Goal: Task Accomplishment & Management: Use online tool/utility

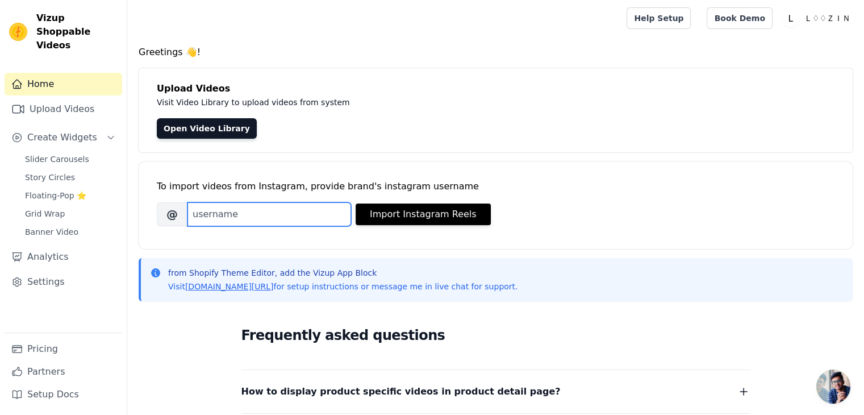
click at [278, 216] on input "Brand's Instagram Username" at bounding box center [269, 214] width 164 height 24
type input "o"
type input "loozinxofficial"
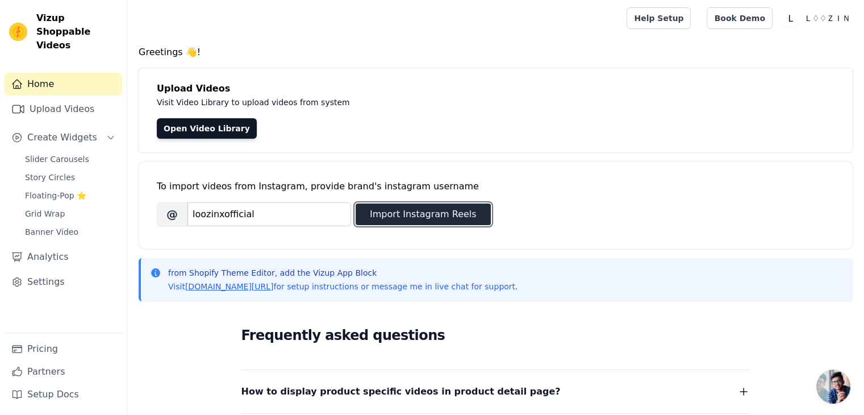
click at [403, 219] on button "Import Instagram Reels" at bounding box center [422, 214] width 135 height 22
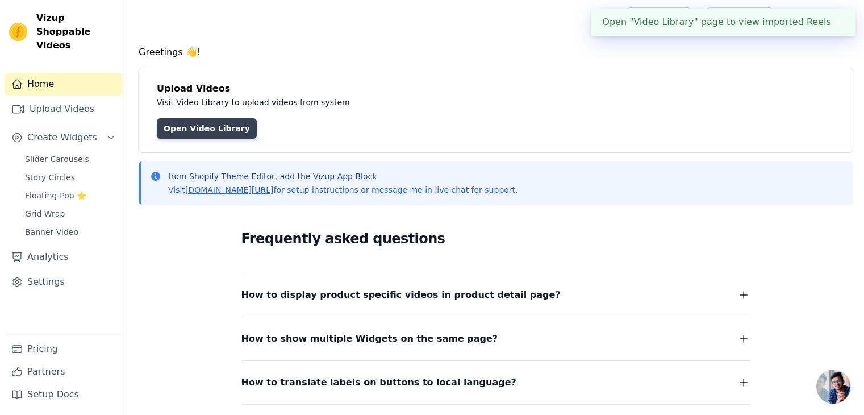
click at [217, 123] on link "Open Video Library" at bounding box center [207, 128] width 100 height 20
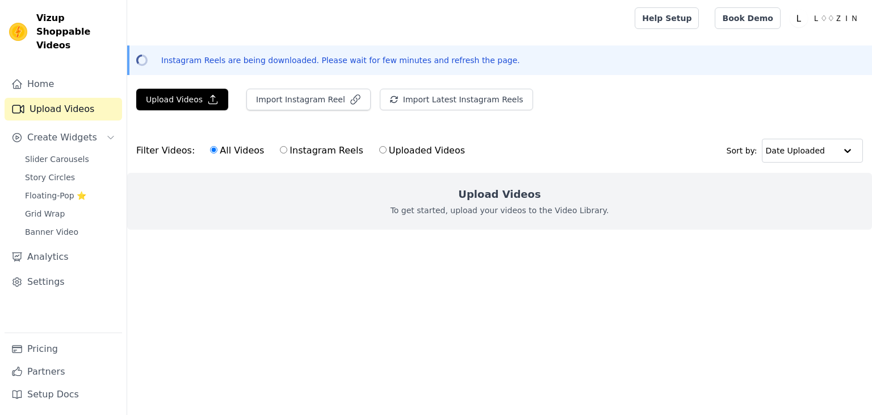
click at [324, 145] on label "Instagram Reels" at bounding box center [321, 150] width 84 height 15
click at [287, 146] on input "Instagram Reels" at bounding box center [283, 149] width 7 height 7
radio input "true"
click at [175, 93] on button "Upload Videos" at bounding box center [182, 100] width 92 height 22
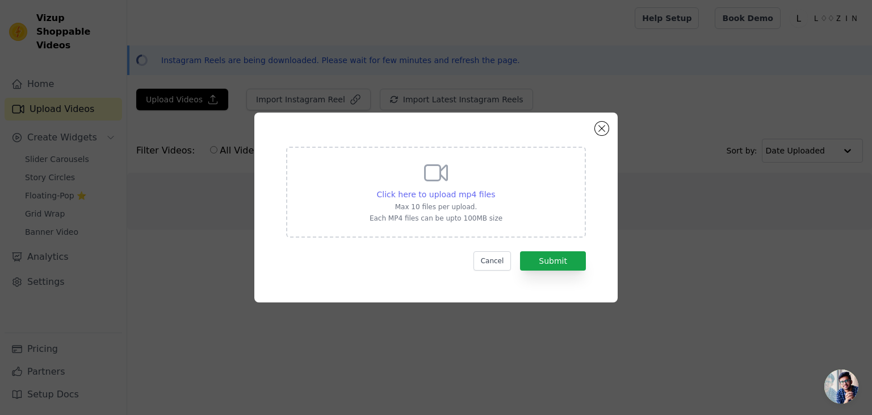
click at [422, 190] on span "Click here to upload mp4 files" at bounding box center [436, 194] width 119 height 9
click at [495, 189] on input "Click here to upload mp4 files Max 10 files per upload. Each MP4 files can be u…" at bounding box center [495, 188] width 1 height 1
type input "C:\fakepath\IMG_2678.MP4"
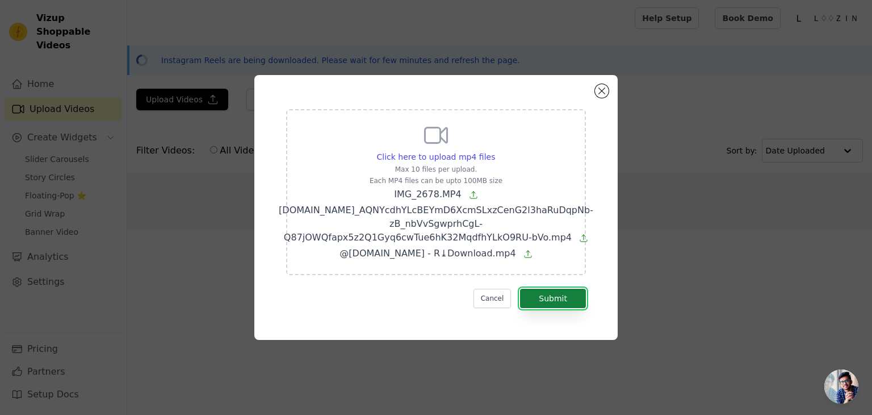
click at [545, 307] on button "Submit" at bounding box center [553, 297] width 66 height 19
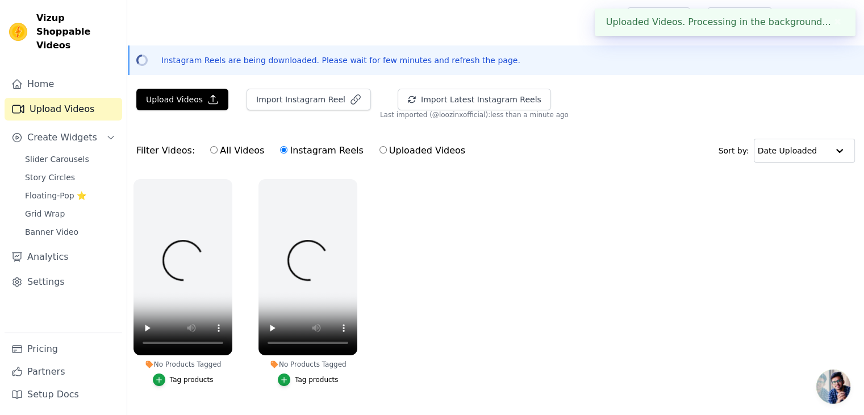
click at [234, 157] on label "All Videos" at bounding box center [237, 150] width 55 height 15
click at [217, 153] on input "All Videos" at bounding box center [213, 149] width 7 height 7
radio input "true"
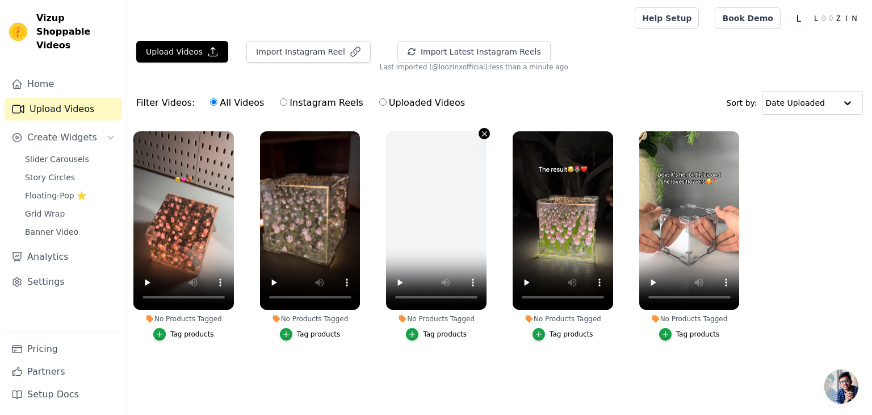
click at [483, 132] on icon "button" at bounding box center [484, 133] width 9 height 9
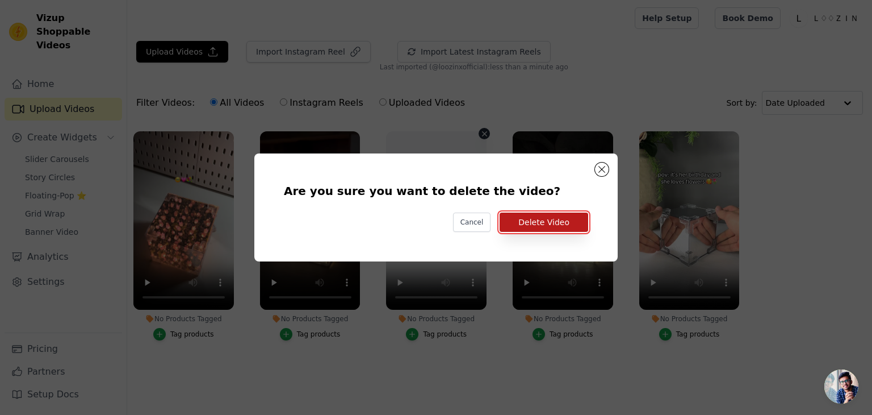
click at [567, 223] on button "Delete Video" at bounding box center [544, 221] width 89 height 19
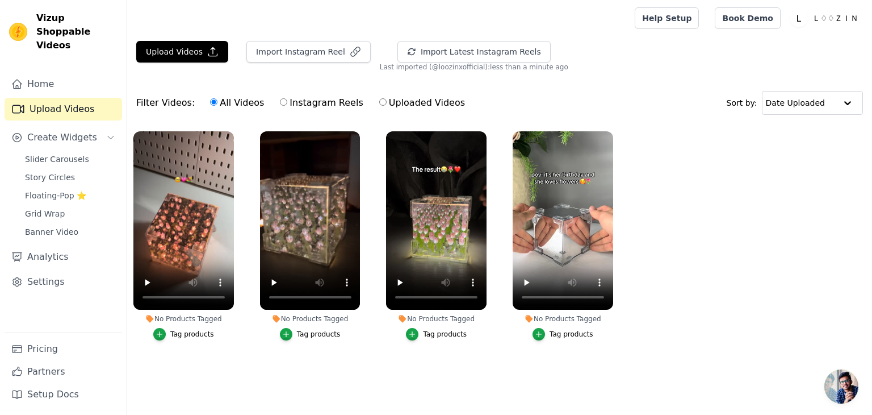
click at [191, 334] on div "Tag products" at bounding box center [192, 333] width 44 height 9
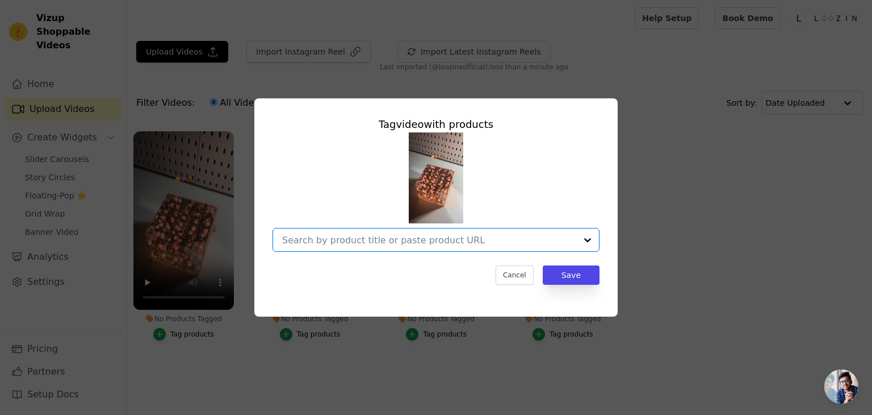
click at [396, 242] on input "No Products Tagged Tag video with products Option undefined, selected. Select i…" at bounding box center [429, 240] width 294 height 11
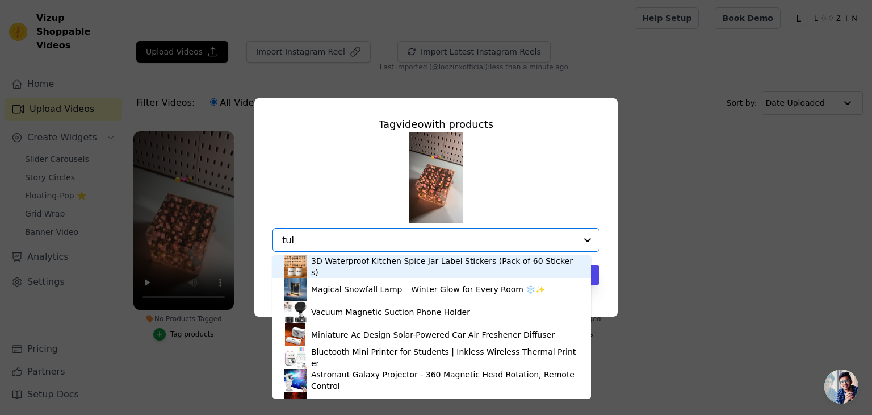
type input "[PERSON_NAME]"
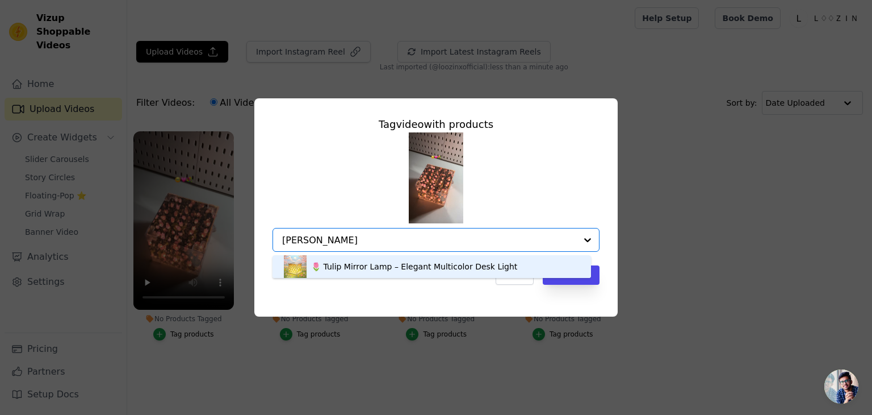
click at [409, 270] on div "🌷 Tulip Mirror Lamp – Elegant Multicolor Desk Light" at bounding box center [414, 266] width 206 height 11
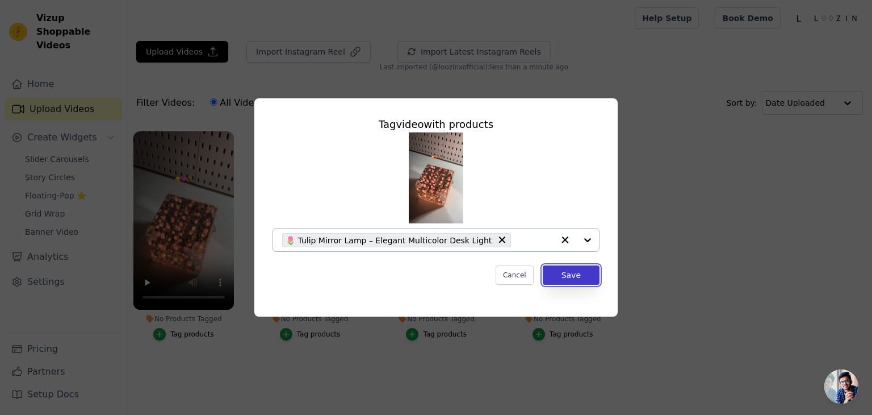
click at [558, 278] on button "Save" at bounding box center [571, 274] width 57 height 19
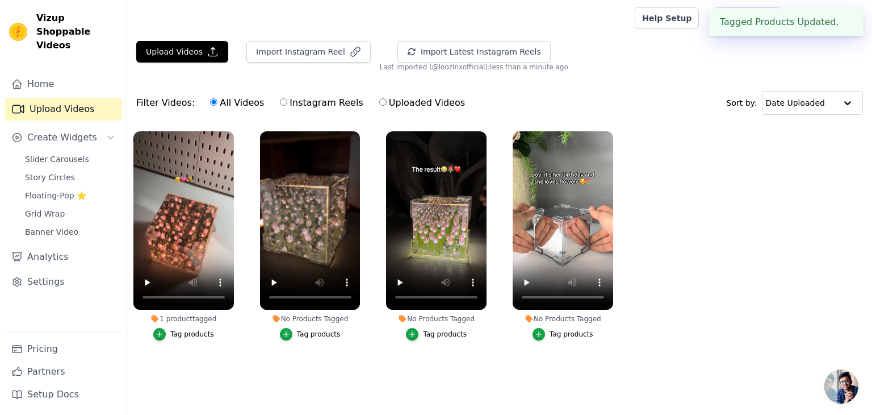
click at [312, 339] on button "Tag products" at bounding box center [310, 334] width 61 height 12
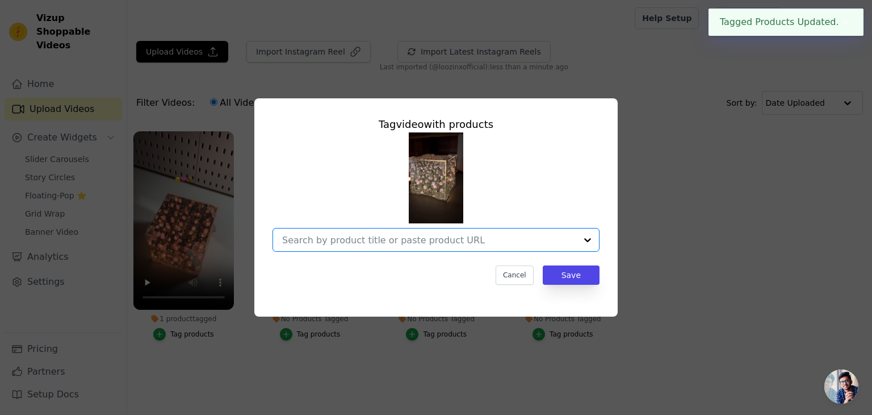
click at [428, 235] on input "No Products Tagged Tag video with products Option undefined, selected. Select i…" at bounding box center [429, 240] width 294 height 11
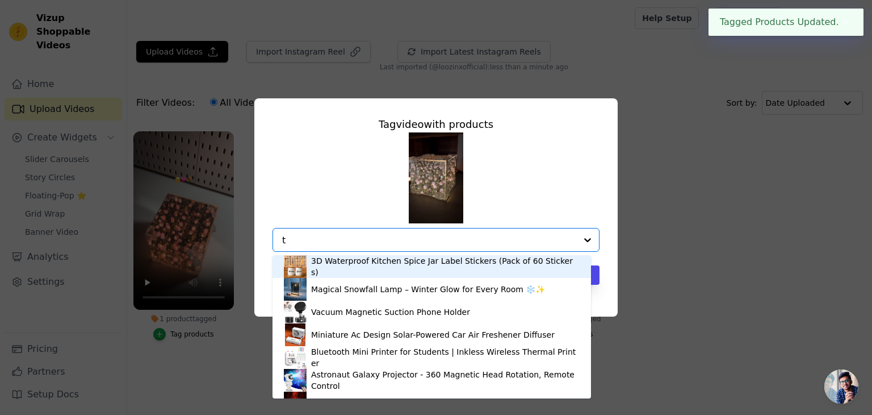
type input "tu"
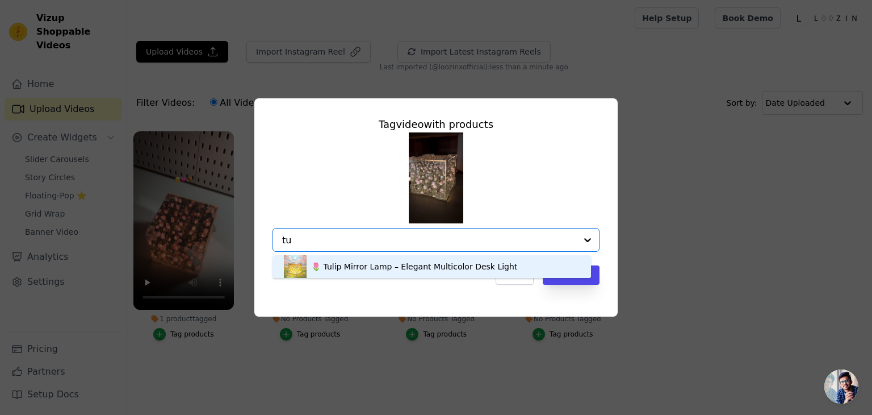
click at [425, 268] on div "🌷 Tulip Mirror Lamp – Elegant Multicolor Desk Light" at bounding box center [414, 266] width 206 height 11
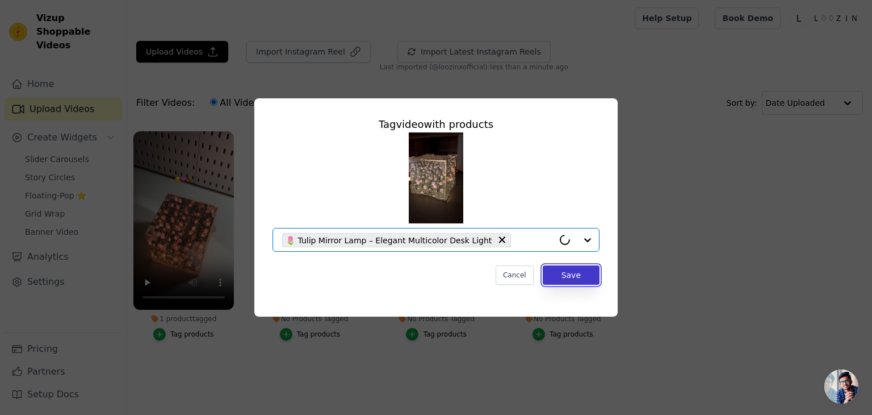
click at [578, 270] on button "Save" at bounding box center [571, 274] width 57 height 19
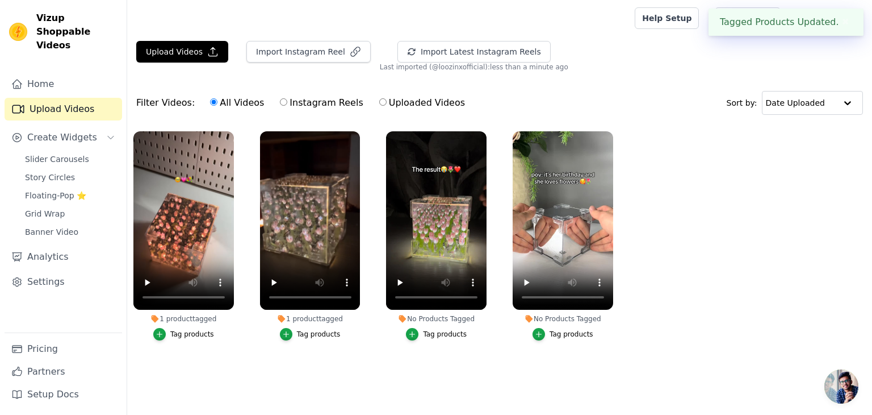
click at [429, 332] on div "Tag products" at bounding box center [445, 333] width 44 height 9
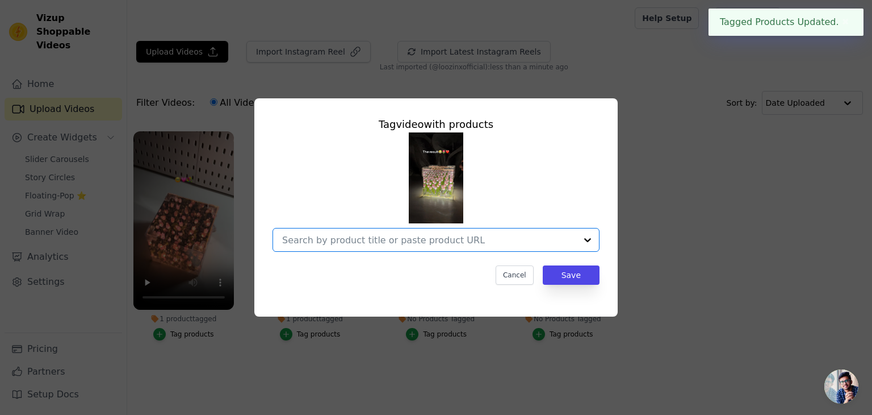
click at [422, 236] on input "No Products Tagged Tag video with products Option undefined, selected. Select i…" at bounding box center [429, 240] width 294 height 11
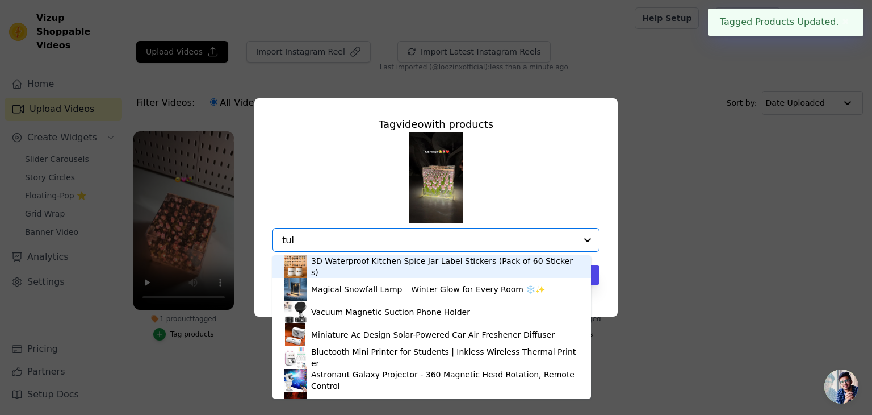
type input "[PERSON_NAME]"
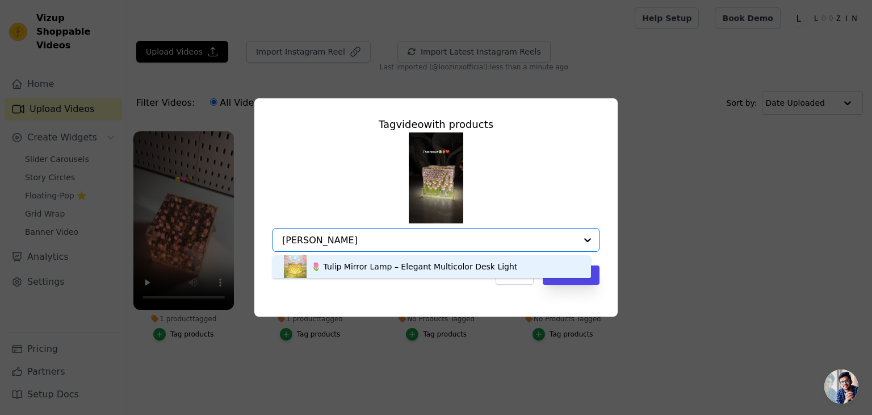
click at [388, 265] on div "🌷 Tulip Mirror Lamp – Elegant Multicolor Desk Light" at bounding box center [414, 266] width 206 height 11
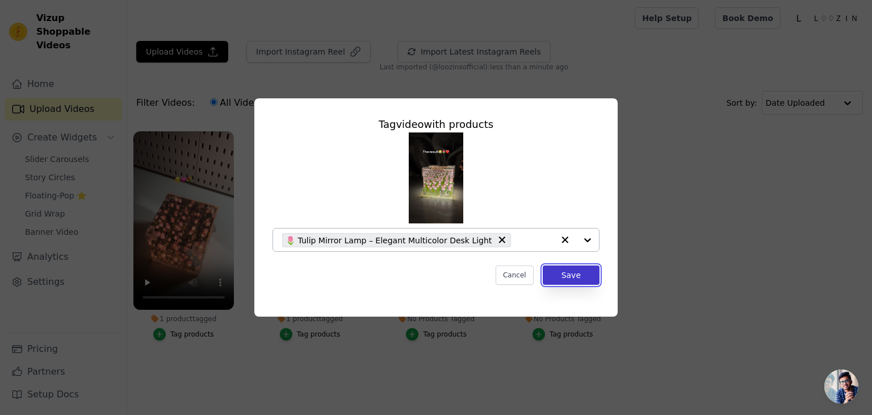
click at [570, 277] on button "Save" at bounding box center [571, 274] width 57 height 19
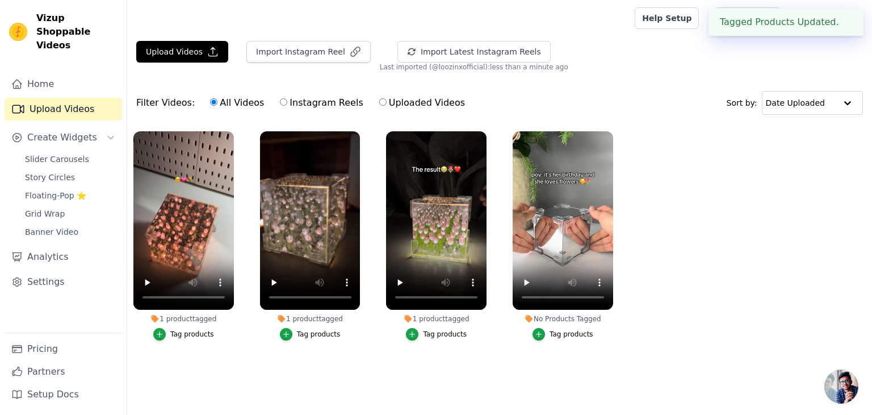
click at [567, 334] on div "Tag products" at bounding box center [572, 333] width 44 height 9
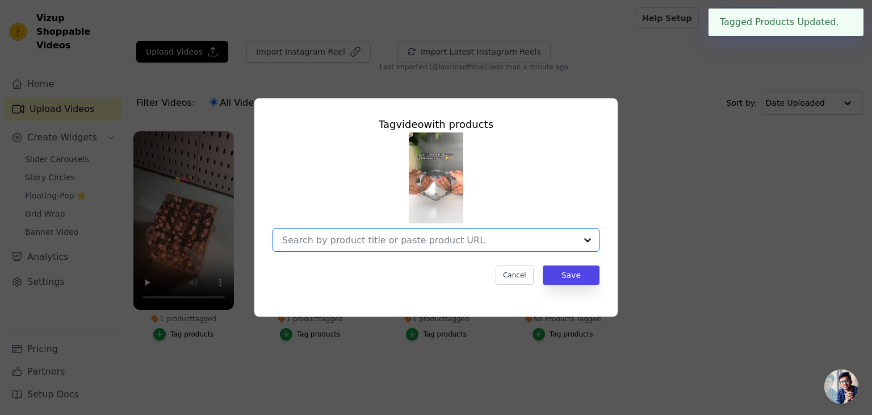
click at [431, 239] on input "No Products Tagged Tag video with products Option undefined, selected. Select i…" at bounding box center [429, 240] width 294 height 11
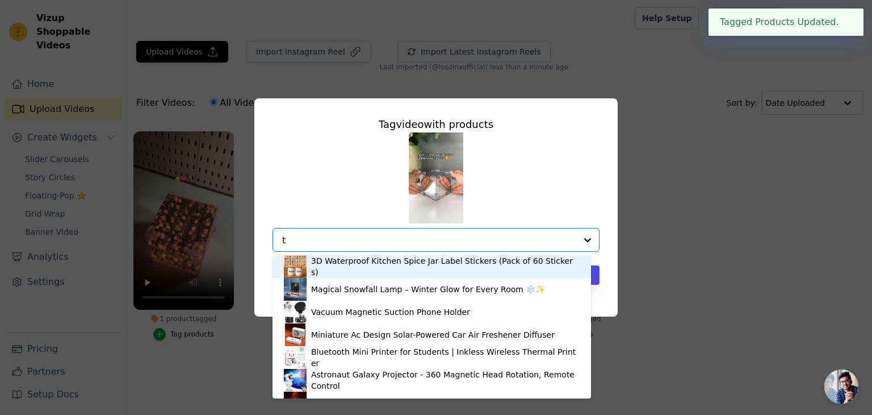
type input "tu"
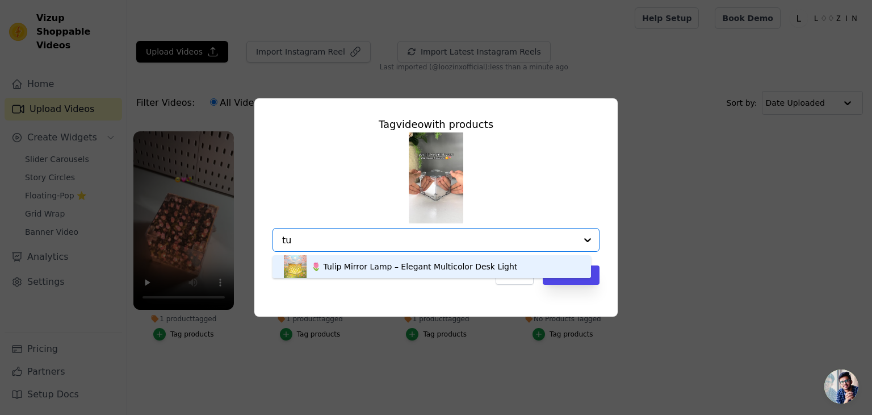
click at [418, 263] on div "🌷 Tulip Mirror Lamp – Elegant Multicolor Desk Light" at bounding box center [414, 266] width 206 height 11
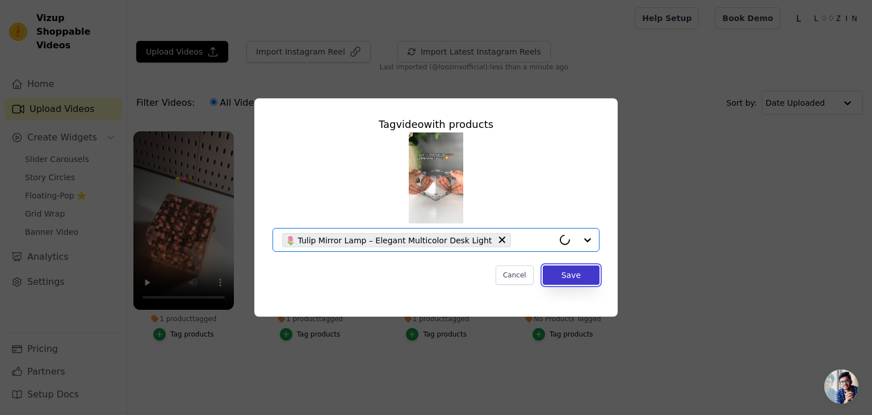
click at [558, 278] on button "Save" at bounding box center [571, 274] width 57 height 19
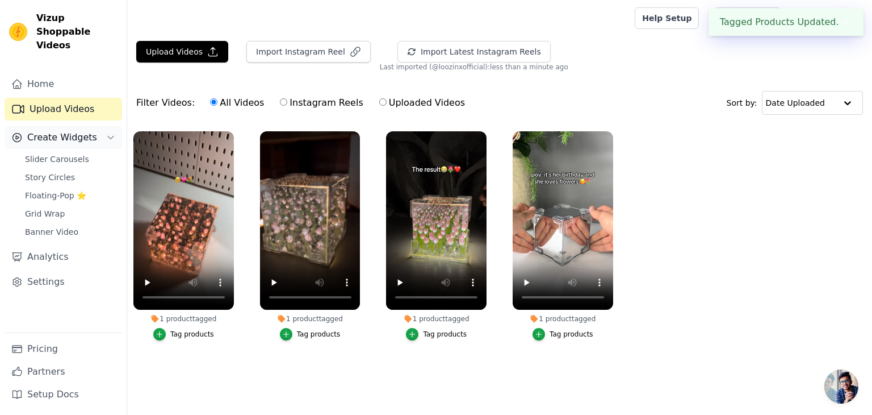
click at [51, 131] on span "Create Widgets" at bounding box center [62, 138] width 70 height 14
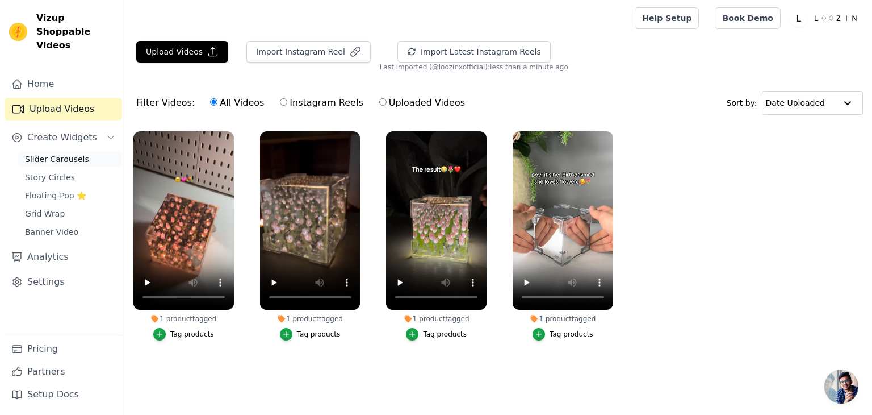
click at [60, 153] on span "Slider Carousels" at bounding box center [57, 158] width 64 height 11
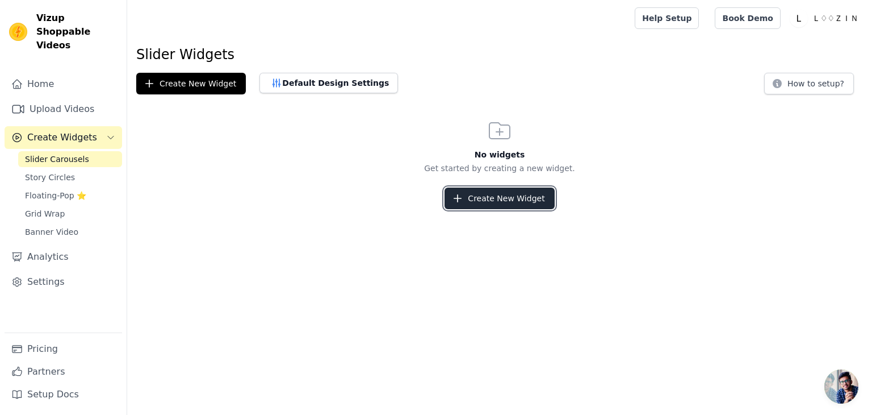
click at [463, 195] on icon "button" at bounding box center [457, 198] width 11 height 11
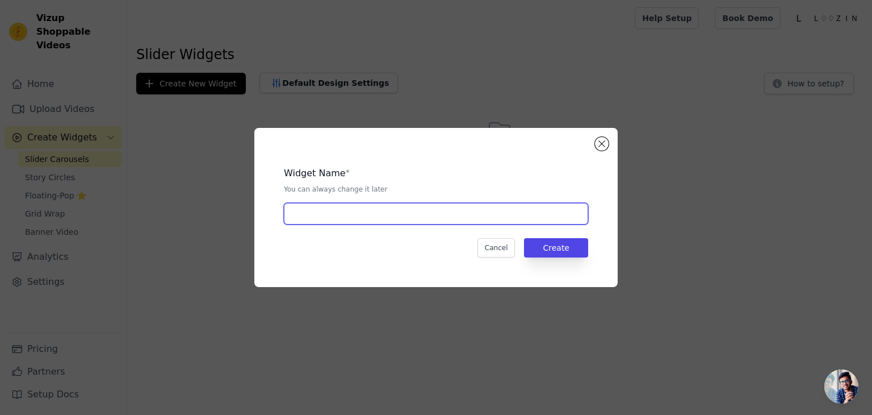
click at [422, 207] on input "text" at bounding box center [436, 214] width 304 height 22
type input "Car"
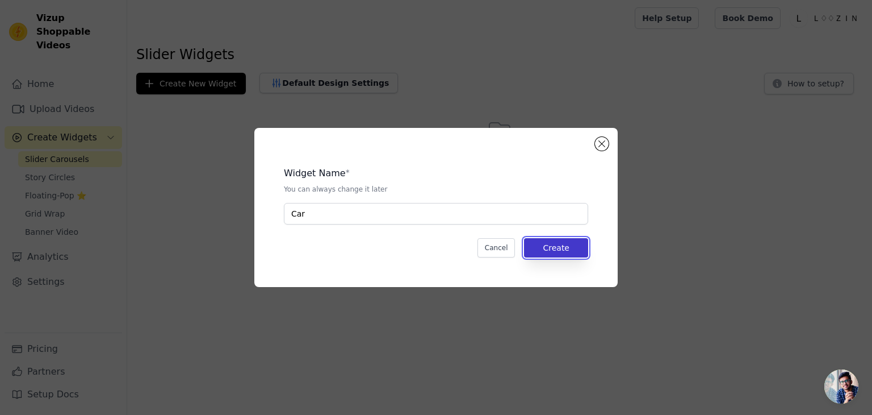
click at [584, 238] on button "Create" at bounding box center [556, 247] width 64 height 19
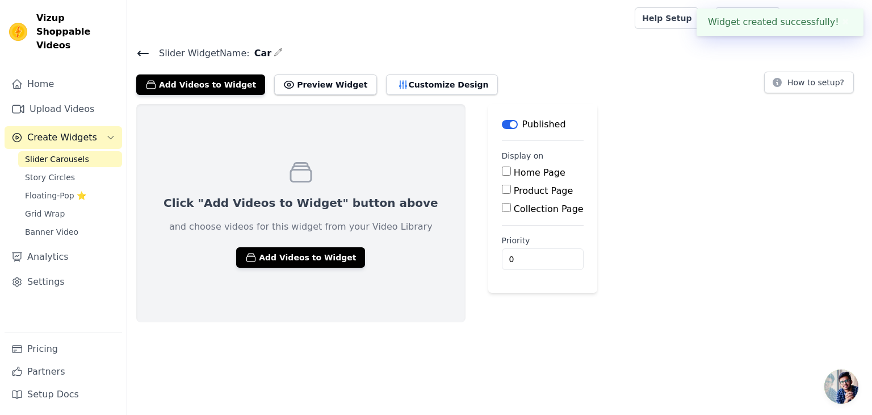
click at [514, 185] on label "Product Page" at bounding box center [544, 190] width 60 height 11
click at [502, 185] on input "Product Page" at bounding box center [506, 189] width 9 height 9
checkbox input "true"
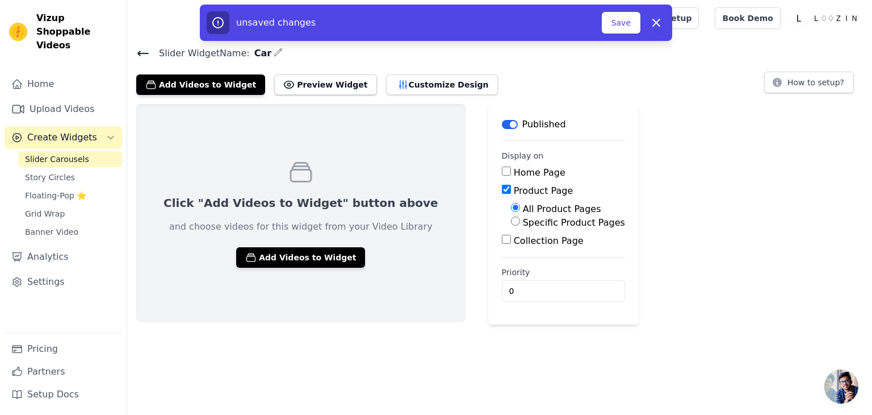
click at [523, 217] on label "Specific Product Pages" at bounding box center [574, 222] width 102 height 11
click at [511, 217] on input "Specific Product Pages" at bounding box center [515, 220] width 9 height 9
radio input "true"
click at [511, 243] on button "Select Products" at bounding box center [549, 248] width 76 height 19
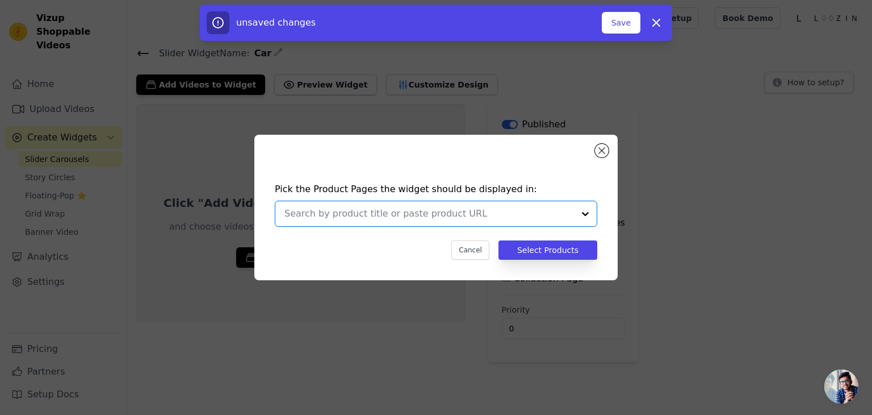
click at [486, 219] on input "text" at bounding box center [429, 214] width 290 height 14
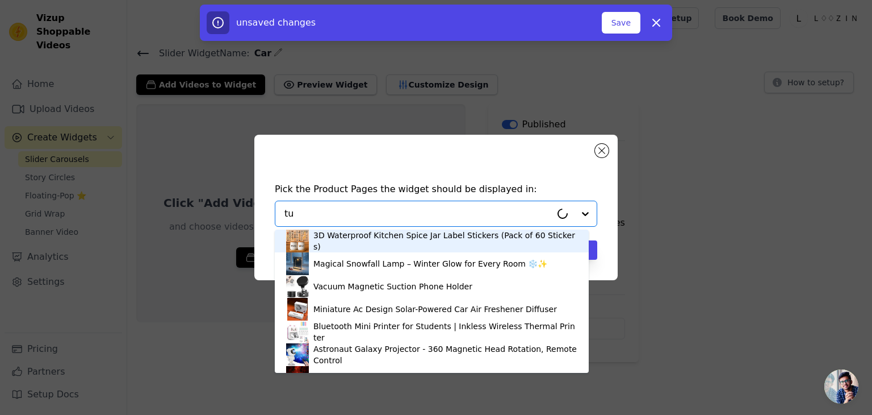
type input "t"
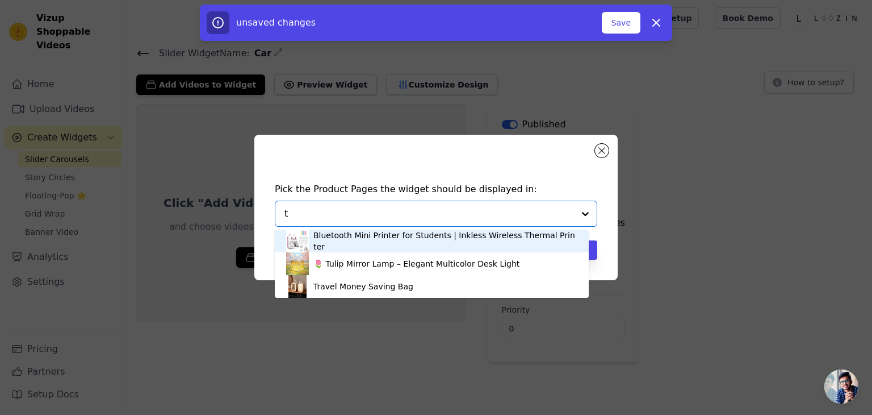
click at [468, 244] on div "Bluetooth Mini Printer for Students | Inkless Wireless Thermal Printer" at bounding box center [445, 240] width 264 height 23
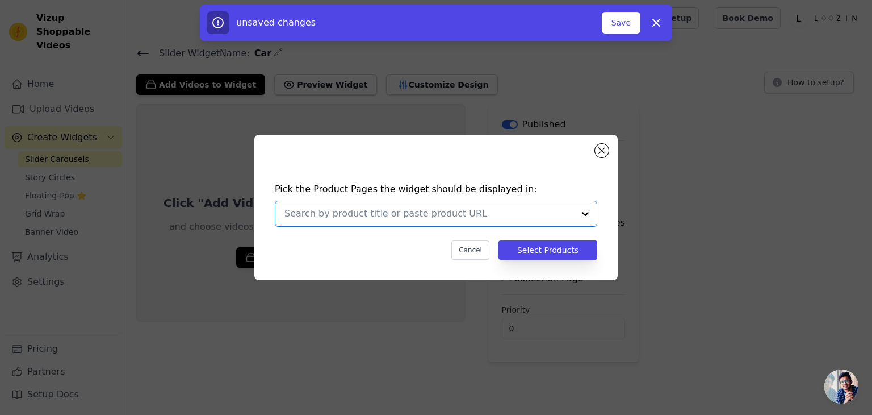
click at [478, 210] on input "text" at bounding box center [429, 214] width 290 height 14
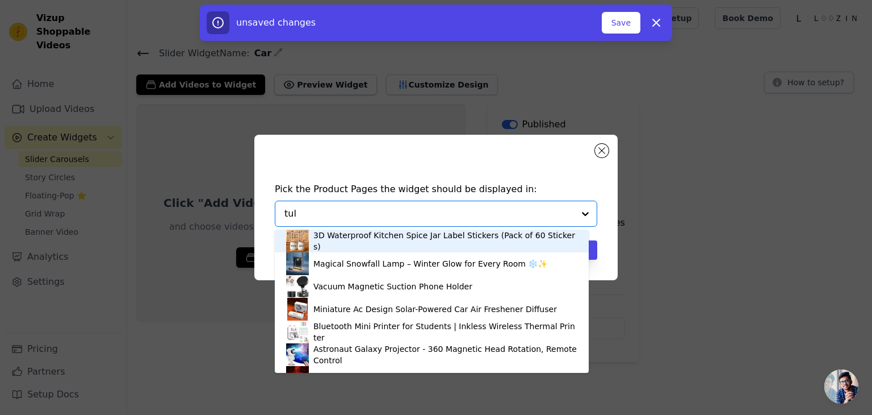
type input "[PERSON_NAME]"
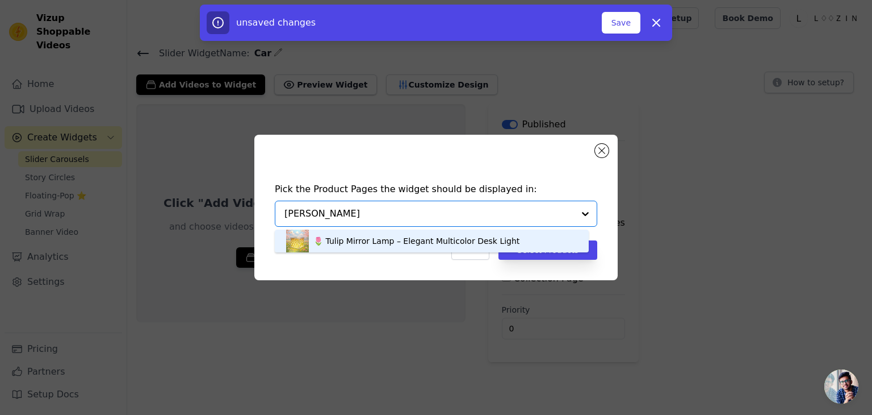
click at [407, 250] on div "🌷 Tulip Mirror Lamp – Elegant Multicolor Desk Light" at bounding box center [431, 240] width 291 height 23
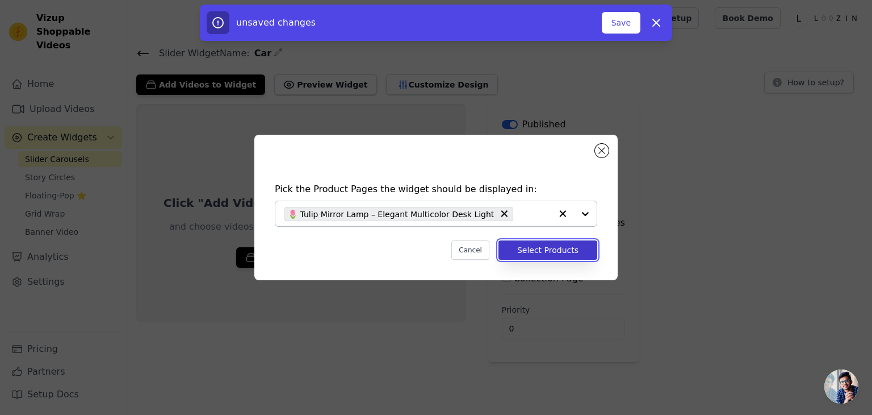
click at [533, 242] on button "Select Products" at bounding box center [548, 249] width 99 height 19
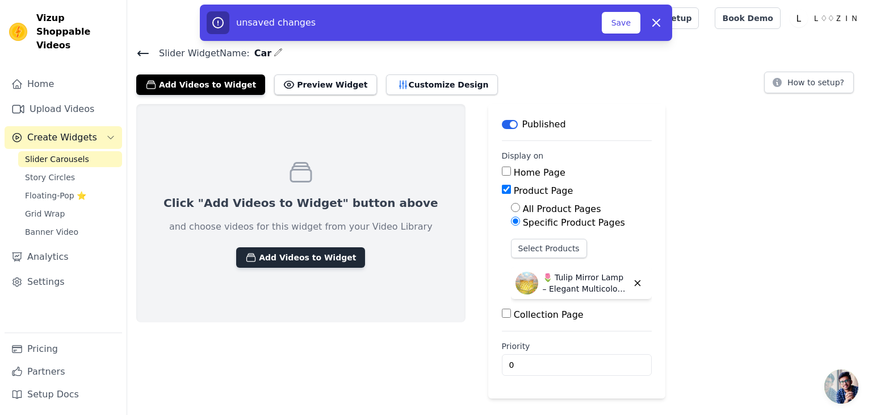
click at [308, 255] on button "Add Videos to Widget" at bounding box center [300, 257] width 129 height 20
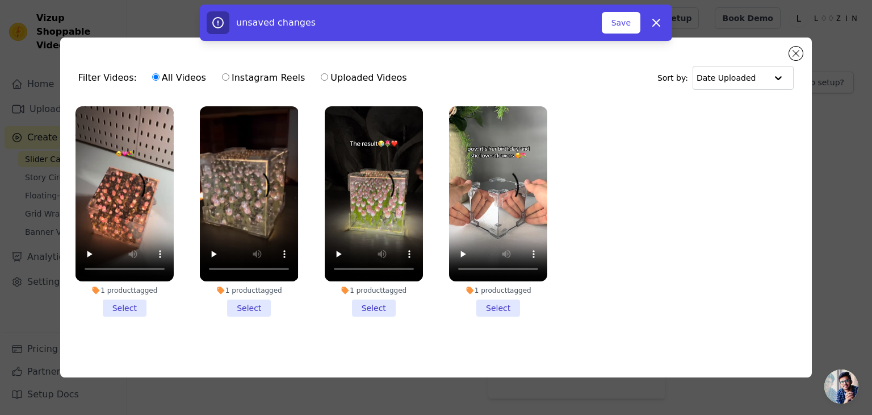
click at [135, 296] on li "1 product tagged Select" at bounding box center [125, 211] width 98 height 210
click at [0, 0] on input "1 product tagged Select" at bounding box center [0, 0] width 0 height 0
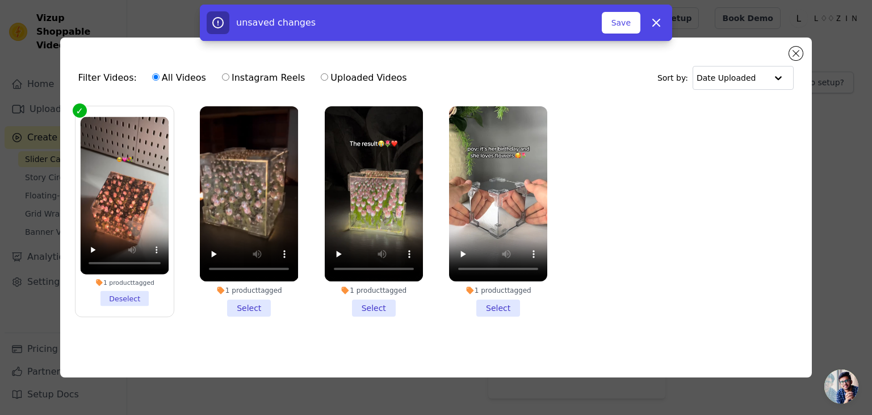
click at [246, 295] on li "1 product tagged Select" at bounding box center [249, 211] width 98 height 210
click at [0, 0] on input "1 product tagged Select" at bounding box center [0, 0] width 0 height 0
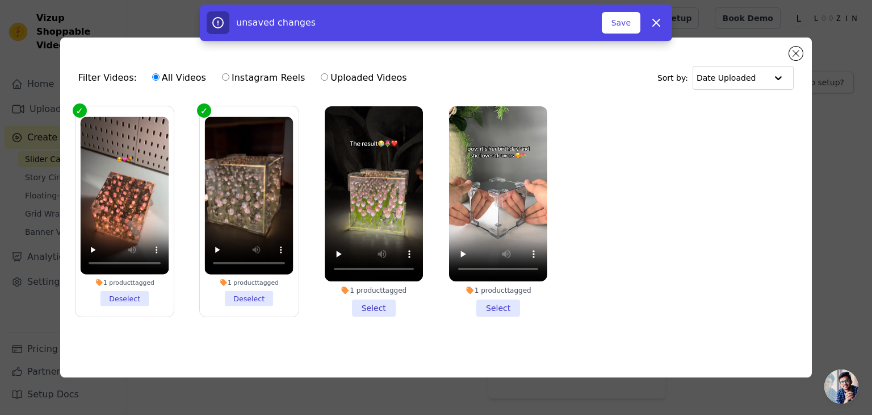
click at [373, 292] on li "1 product tagged Select" at bounding box center [374, 211] width 98 height 210
click at [0, 0] on input "1 product tagged Select" at bounding box center [0, 0] width 0 height 0
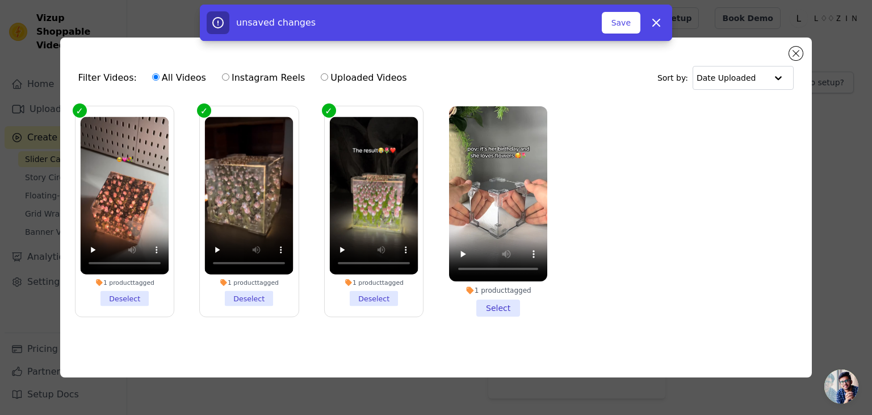
click at [497, 302] on li "1 product tagged Select" at bounding box center [498, 211] width 98 height 210
click at [0, 0] on input "1 product tagged Select" at bounding box center [0, 0] width 0 height 0
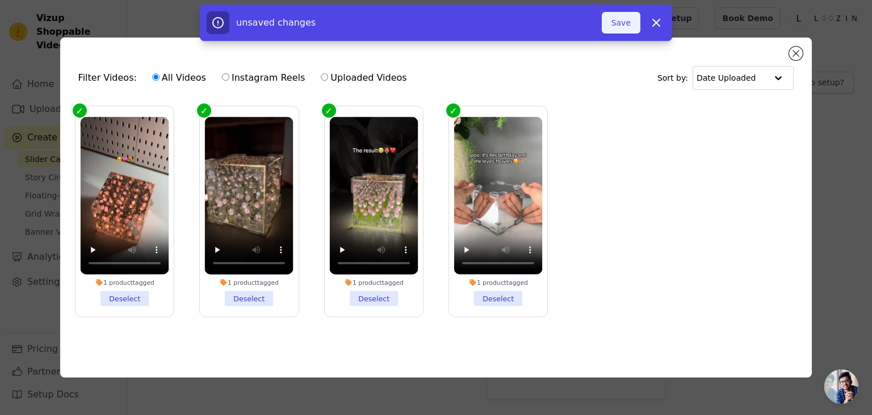
click at [630, 18] on button "Save" at bounding box center [621, 23] width 39 height 22
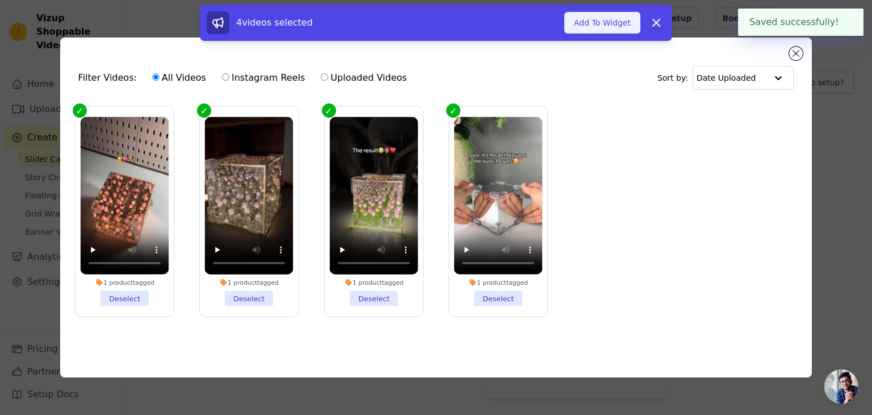
click at [620, 16] on button "Add To Widget" at bounding box center [602, 23] width 76 height 22
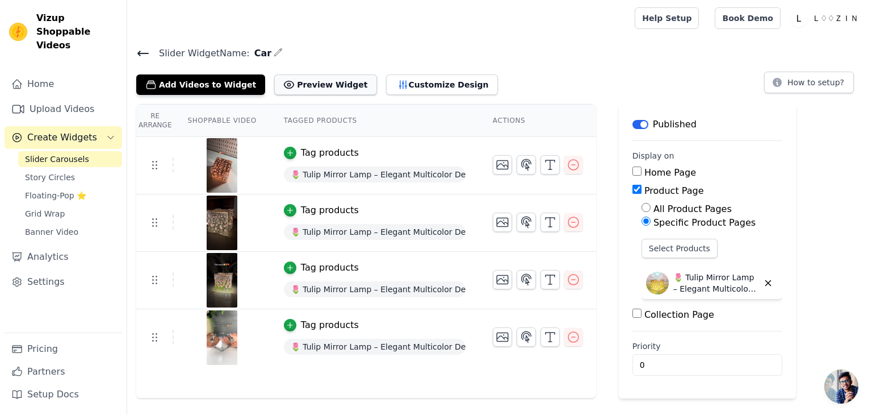
click at [330, 84] on button "Preview Widget" at bounding box center [325, 84] width 102 height 20
click at [90, 169] on link "Story Circles" at bounding box center [70, 177] width 104 height 16
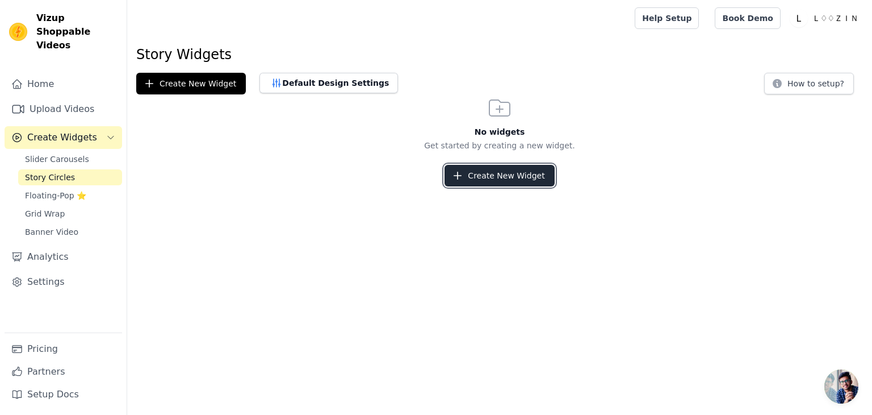
click at [482, 172] on button "Create New Widget" at bounding box center [500, 176] width 110 height 22
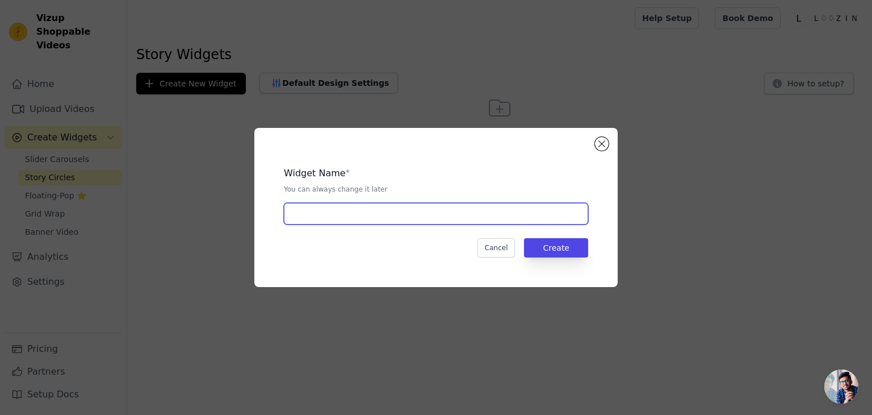
click at [388, 218] on input "text" at bounding box center [436, 214] width 304 height 22
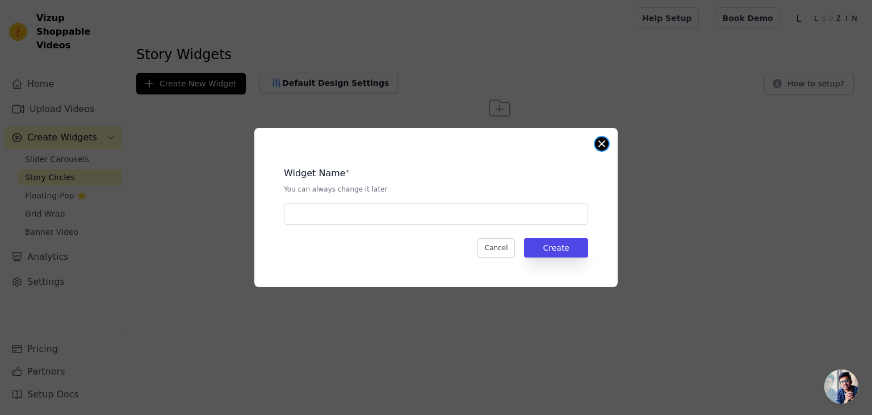
click at [604, 141] on button "Close modal" at bounding box center [602, 144] width 14 height 14
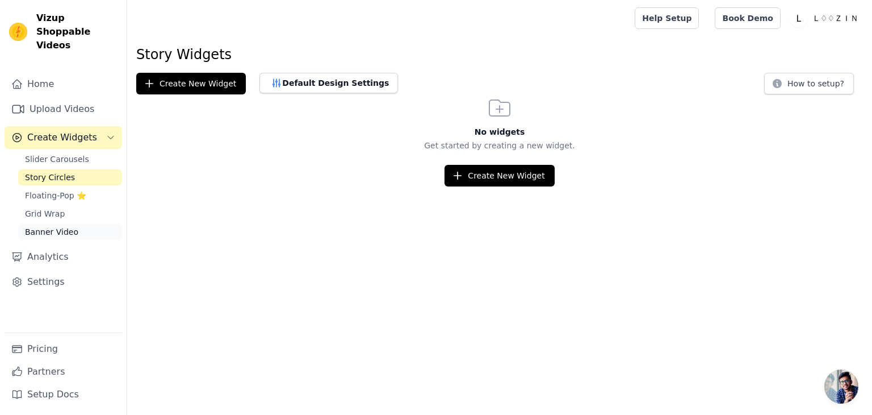
click at [93, 224] on link "Banner Video" at bounding box center [70, 232] width 104 height 16
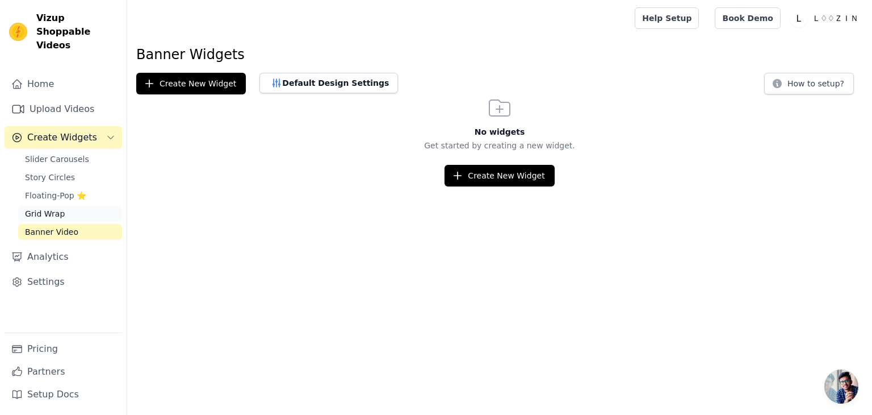
click at [77, 206] on link "Grid Wrap" at bounding box center [70, 214] width 104 height 16
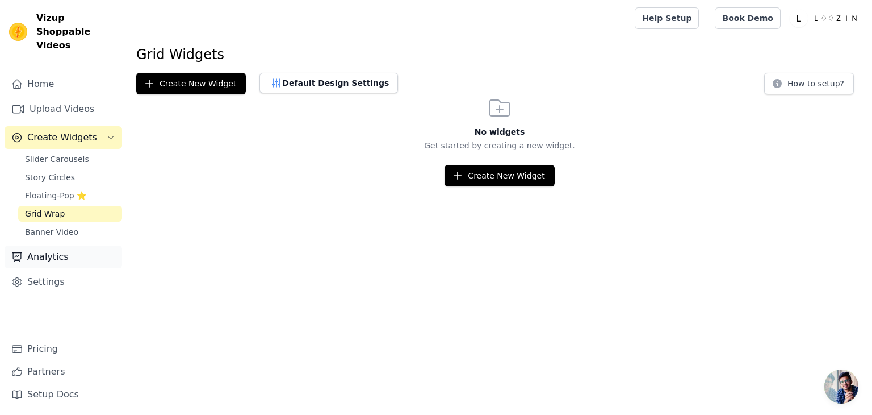
click at [71, 245] on link "Analytics" at bounding box center [64, 256] width 118 height 23
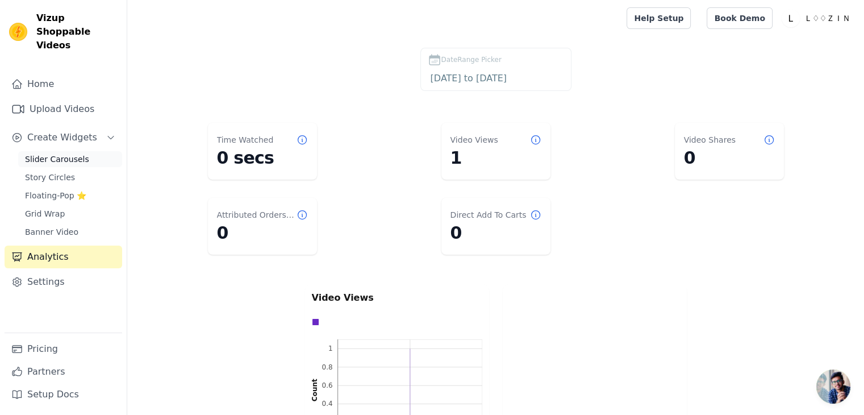
click at [64, 153] on span "Slider Carousels" at bounding box center [57, 158] width 64 height 11
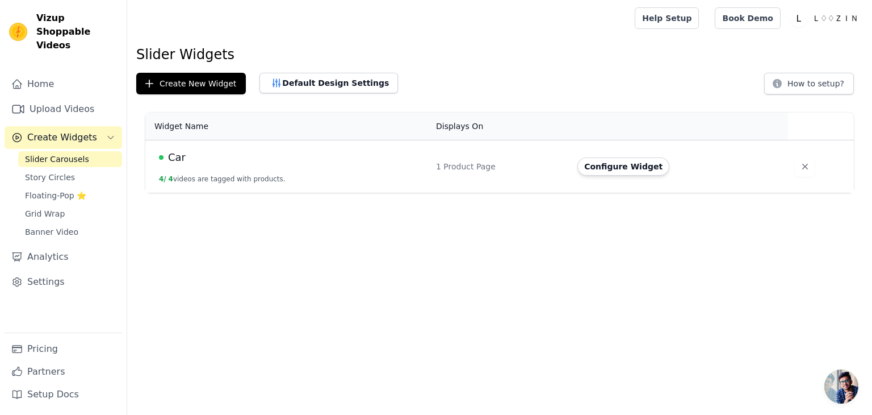
click at [261, 155] on div "Car" at bounding box center [290, 157] width 263 height 16
click at [620, 169] on button "Configure Widget" at bounding box center [624, 166] width 92 height 18
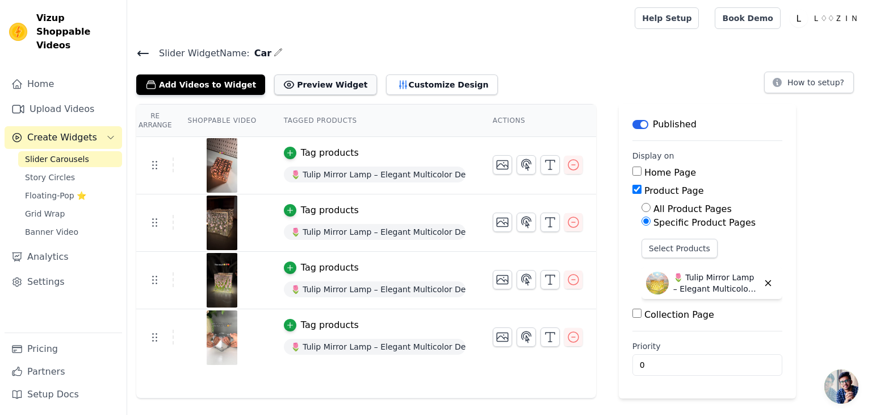
click at [323, 87] on button "Preview Widget" at bounding box center [325, 84] width 102 height 20
click at [675, 171] on label "Home Page" at bounding box center [671, 172] width 52 height 11
click at [642, 171] on input "Home Page" at bounding box center [637, 170] width 9 height 9
checkbox input "true"
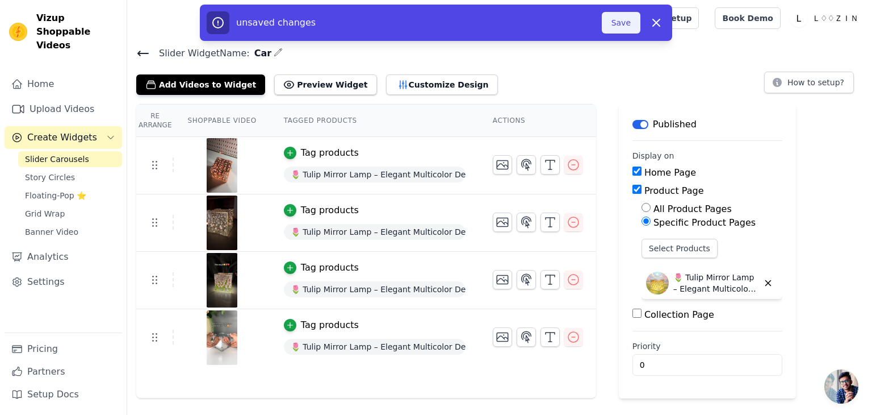
click at [618, 21] on button "Save" at bounding box center [621, 23] width 39 height 22
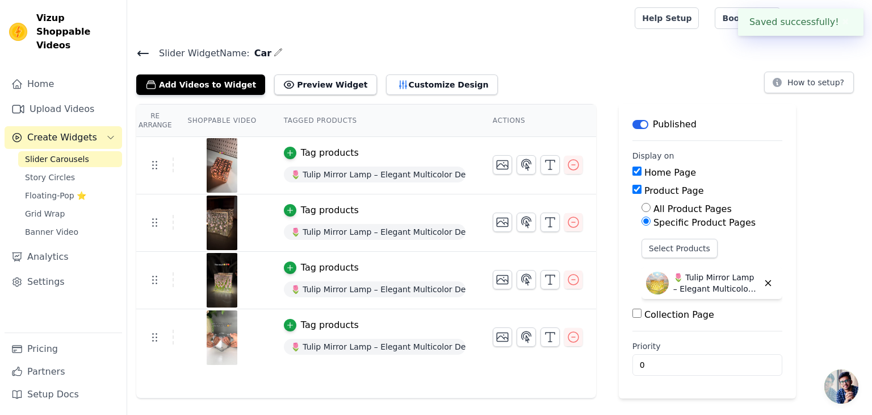
click at [759, 73] on div "Add Videos to Widget Preview Widget Customize Design How to setup?" at bounding box center [499, 82] width 727 height 25
click at [844, 27] on button "✖" at bounding box center [845, 22] width 13 height 14
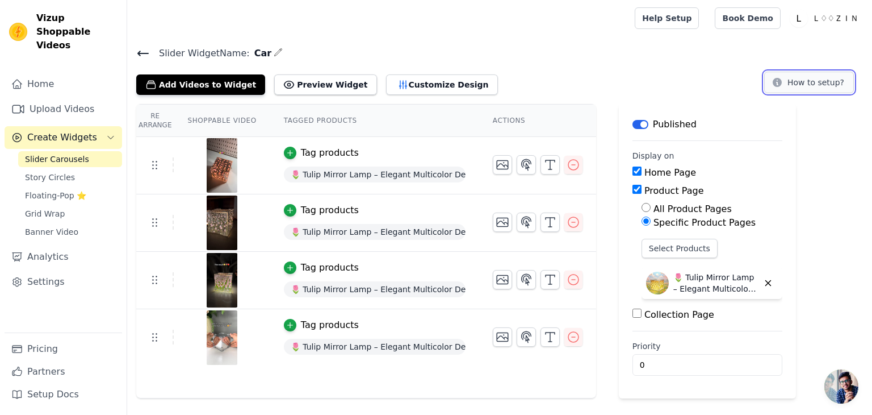
click at [818, 89] on button "How to setup?" at bounding box center [809, 83] width 90 height 22
